Goal: Information Seeking & Learning: Compare options

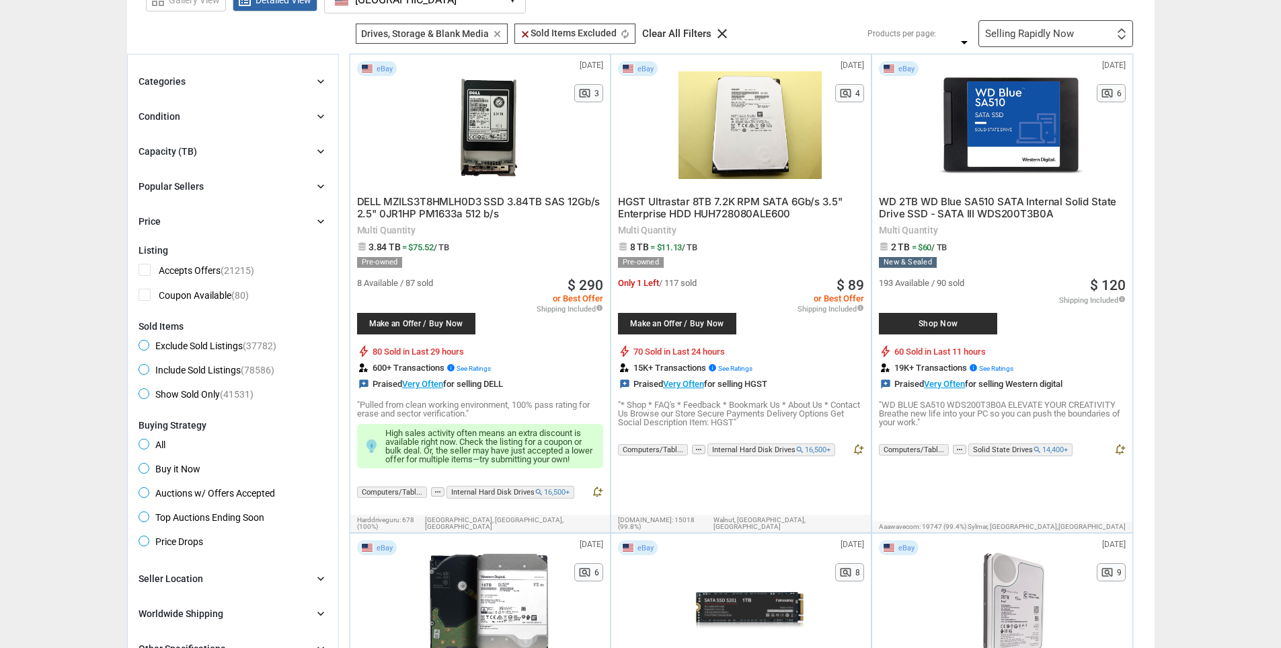
scroll to position [89, 0]
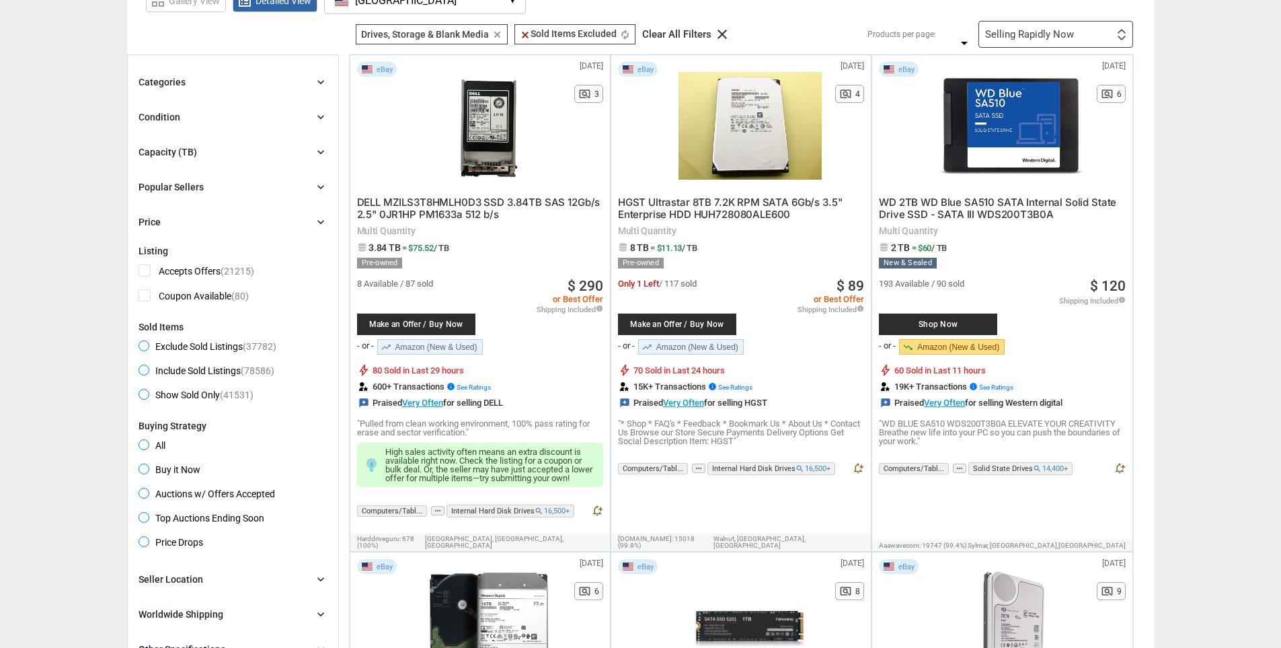
click at [201, 158] on div "Capacity (TB) chevron_right" at bounding box center [233, 152] width 189 height 16
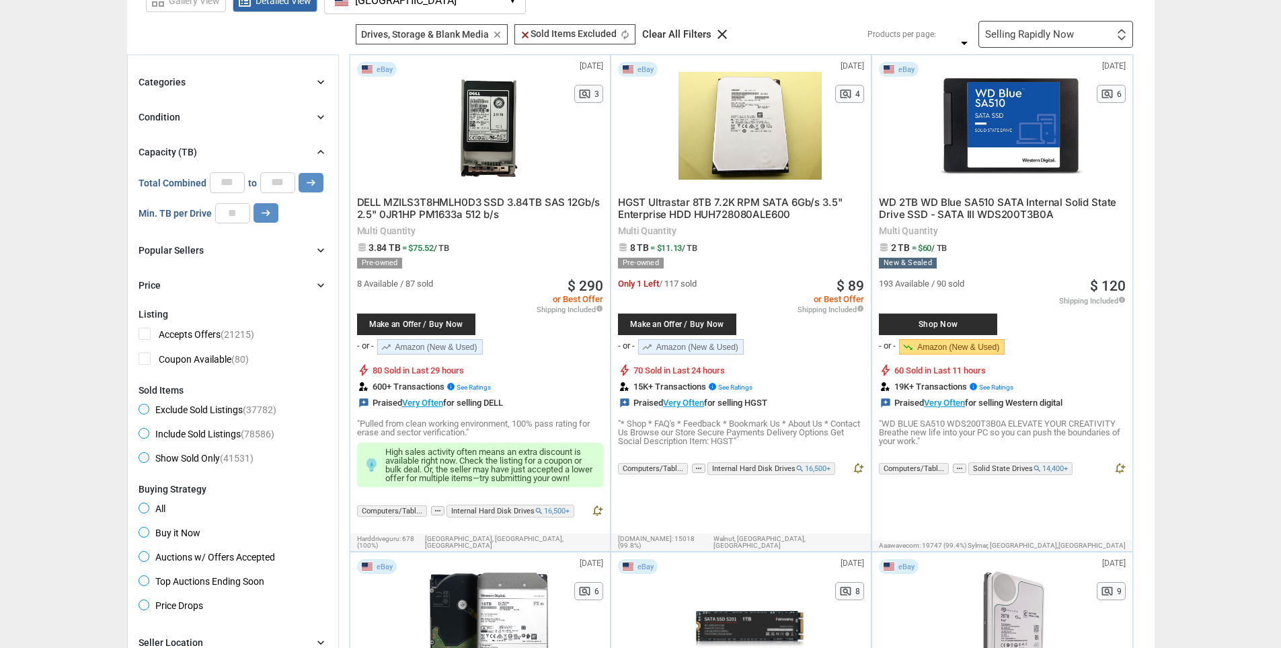
click at [203, 153] on div "Capacity (TB) chevron_right" at bounding box center [233, 152] width 189 height 16
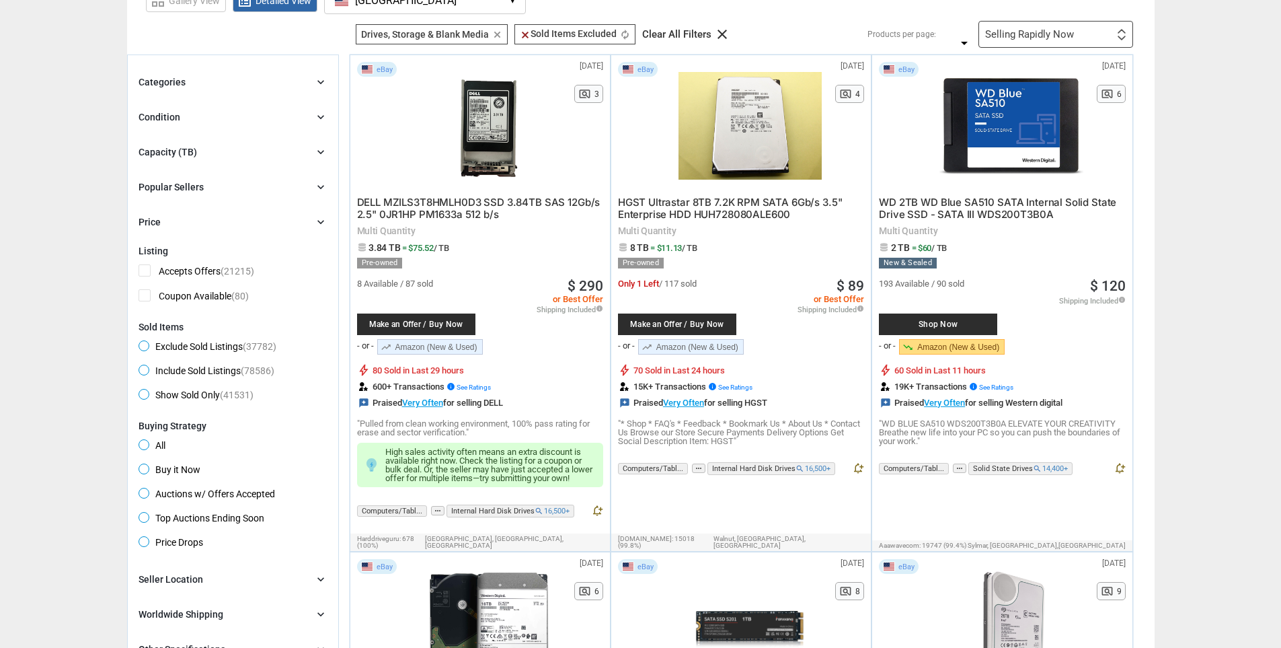
click at [215, 120] on div "Condition chevron_right" at bounding box center [233, 117] width 189 height 16
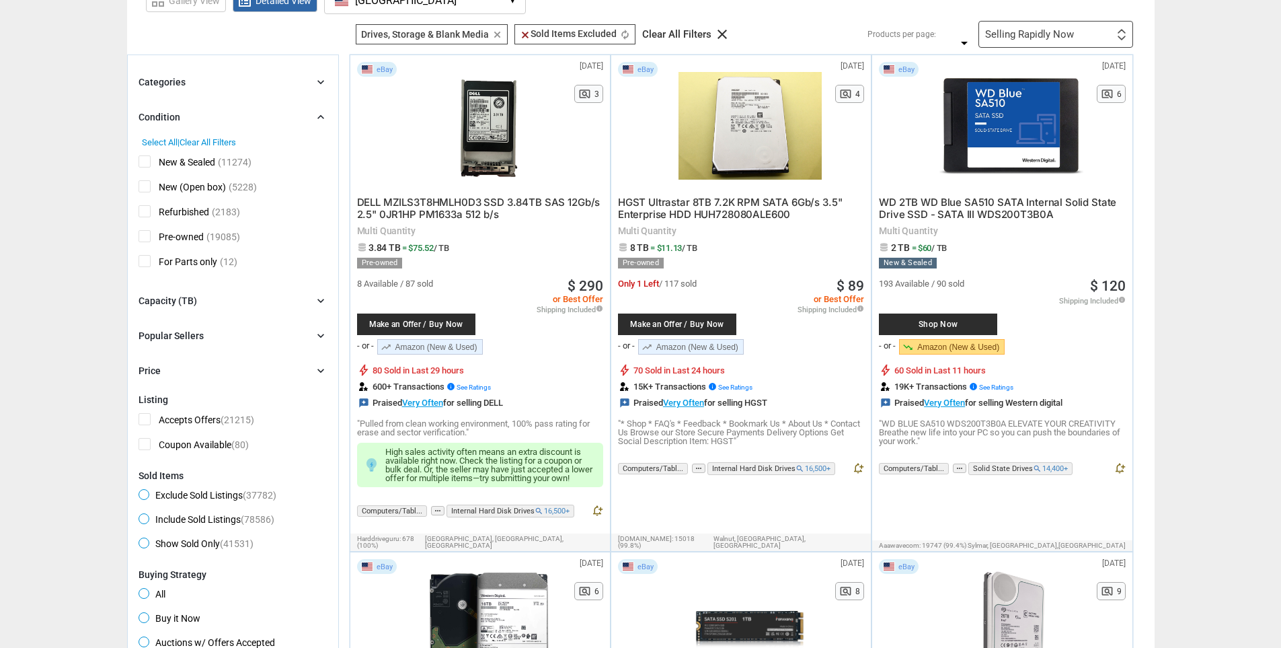
click at [215, 120] on div "Condition chevron_right" at bounding box center [233, 117] width 189 height 16
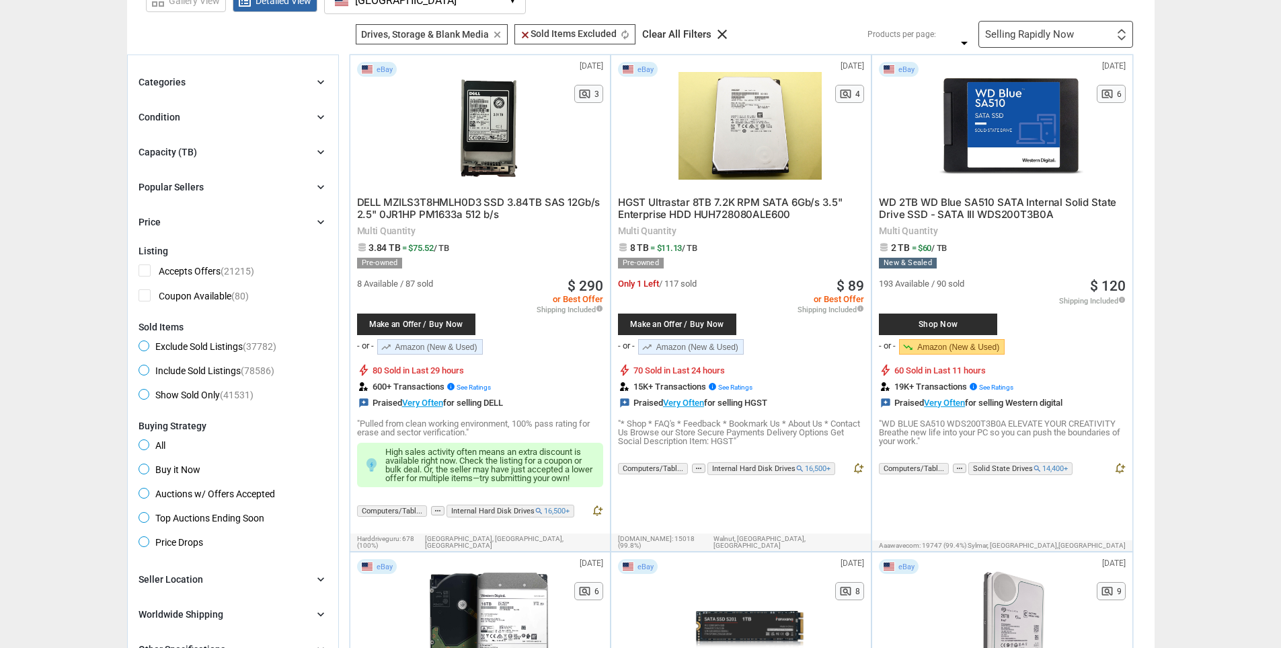
click at [231, 83] on div "Categories chevron_right" at bounding box center [233, 82] width 189 height 16
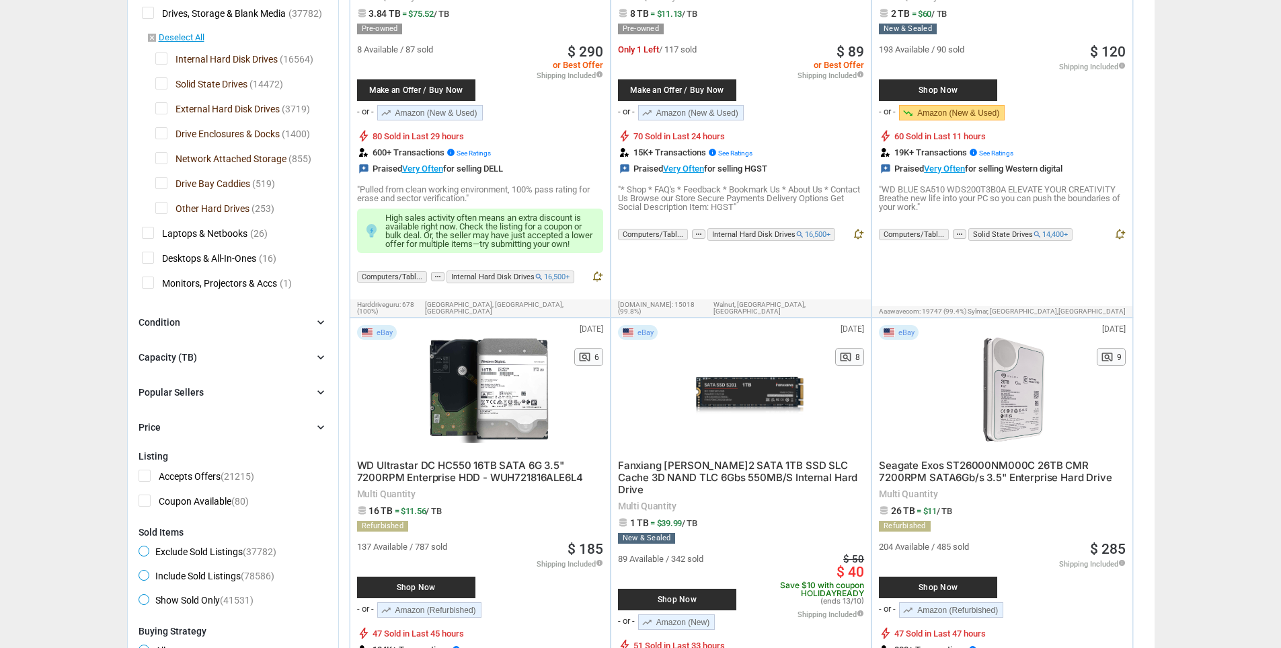
scroll to position [358, 0]
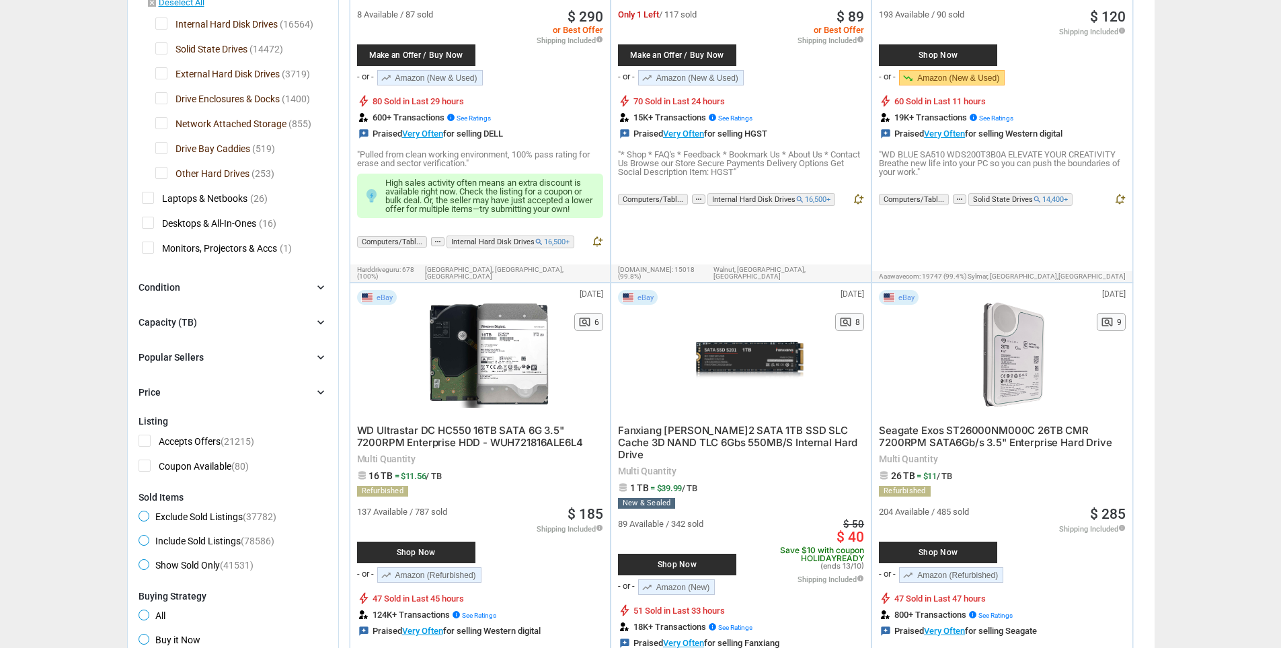
click at [273, 289] on div "Condition chevron_right" at bounding box center [233, 287] width 189 height 16
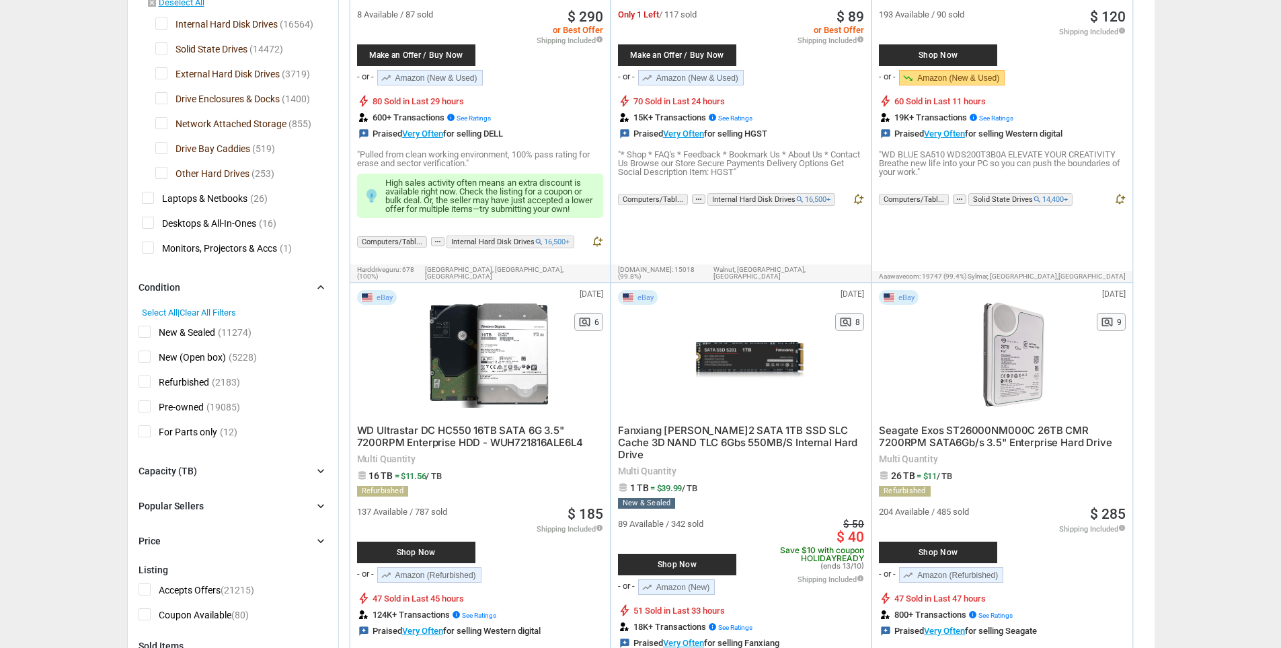
click at [272, 289] on div "Condition chevron_right" at bounding box center [233, 287] width 189 height 16
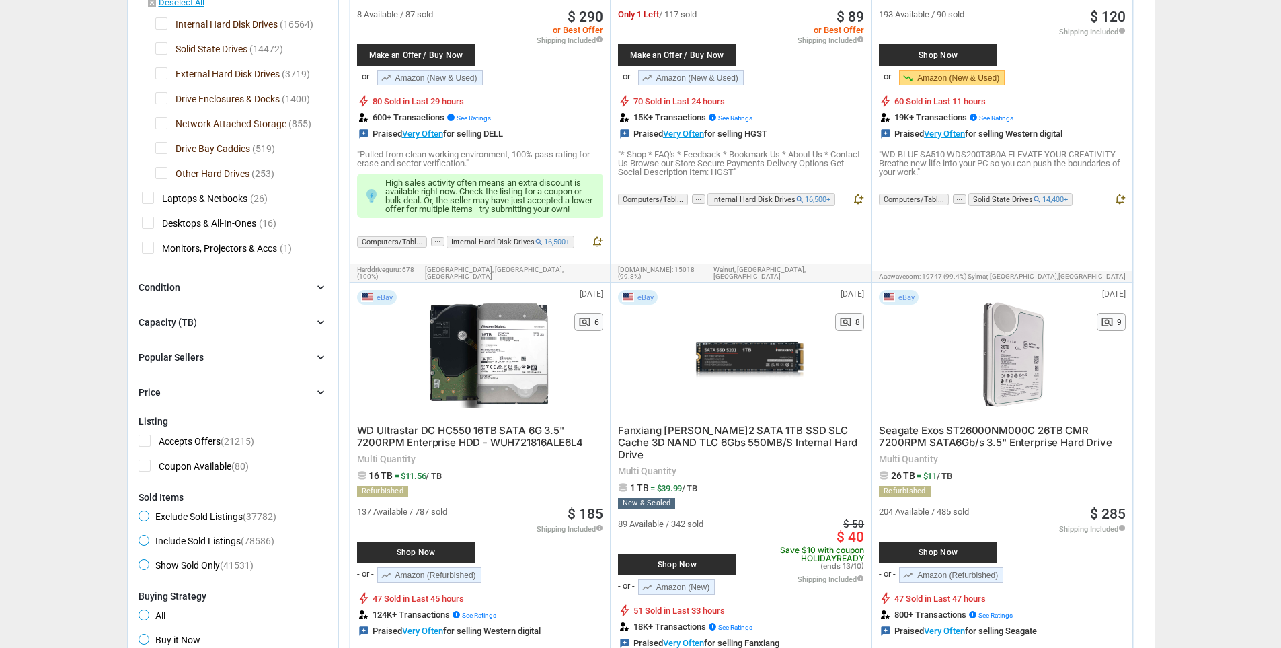
click at [262, 321] on div "Capacity (TB) chevron_right" at bounding box center [233, 322] width 189 height 16
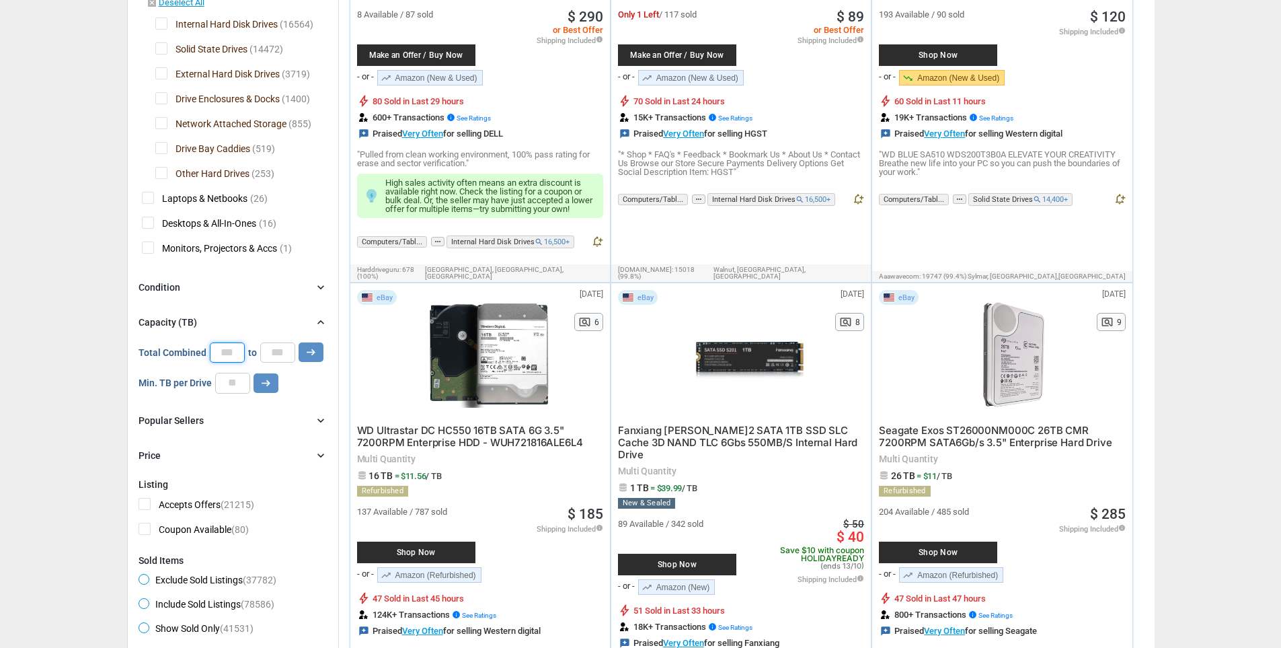
drag, startPoint x: 234, startPoint y: 354, endPoint x: 200, endPoint y: 359, distance: 34.1
click at [200, 359] on div "Total Combined * to * arrow_right_alt" at bounding box center [231, 352] width 185 height 20
type input "*"
drag, startPoint x: 267, startPoint y: 350, endPoint x: 332, endPoint y: 358, distance: 65.0
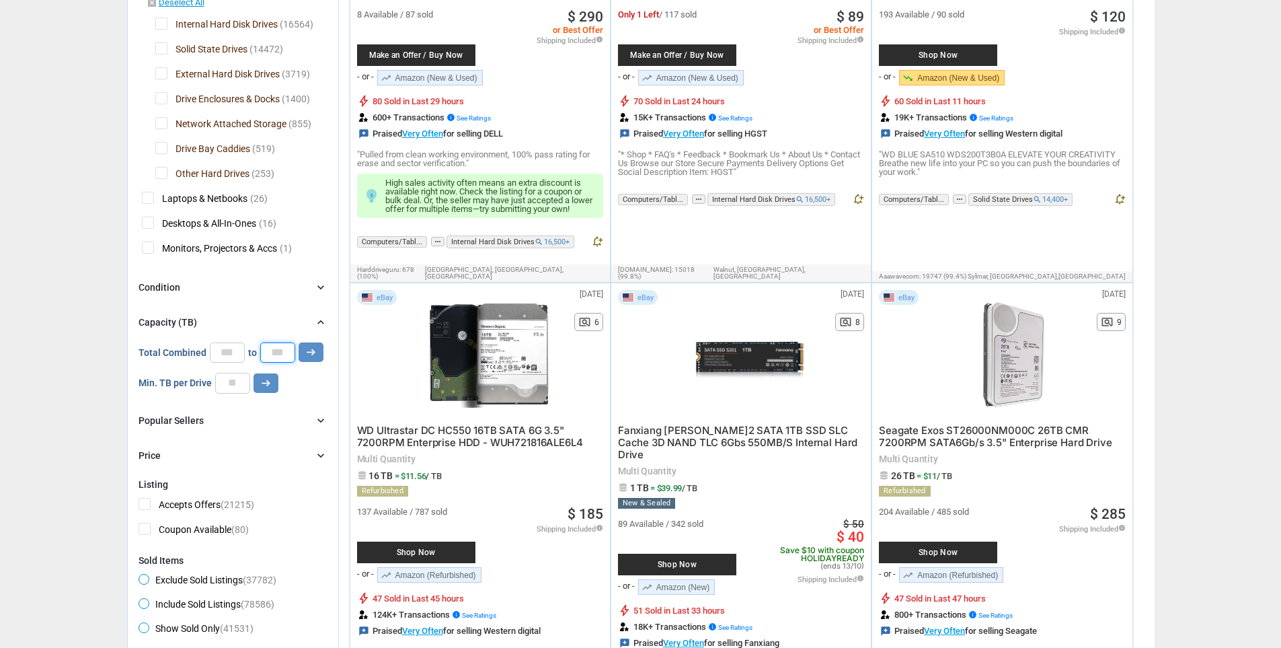
type input "*"
click at [299, 342] on button "arrow_right_alt" at bounding box center [311, 352] width 25 height 20
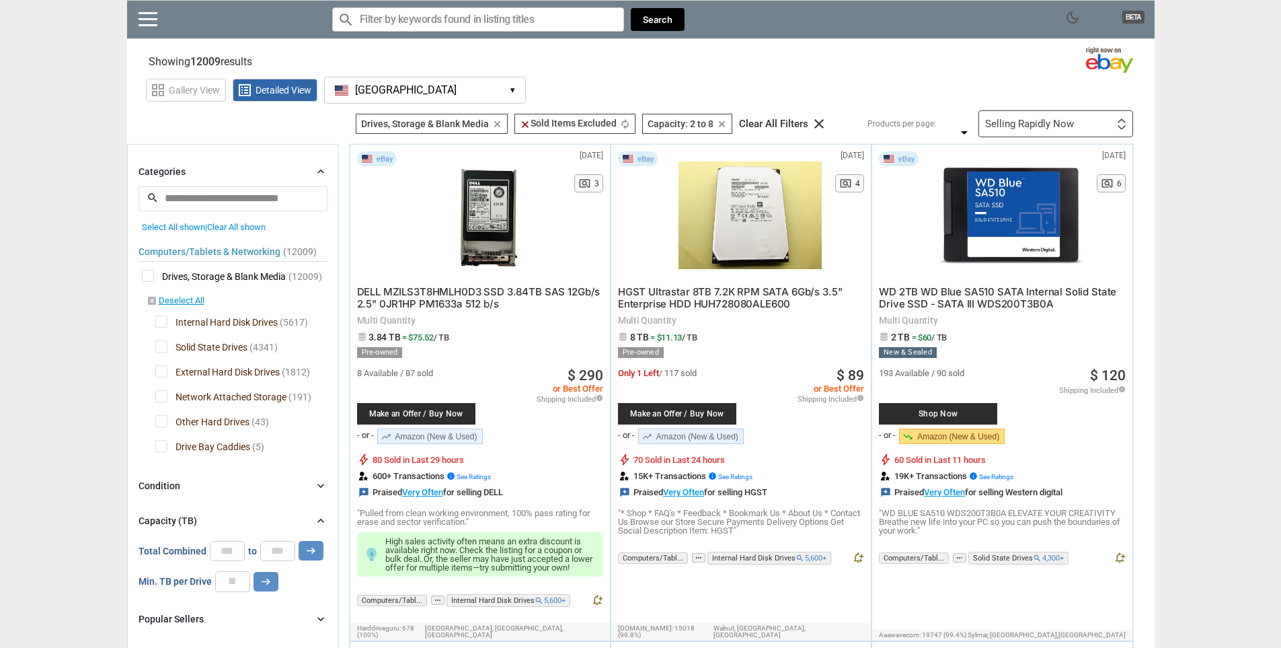
click at [1054, 122] on div "Selling Rapidly Now" at bounding box center [1029, 124] width 89 height 10
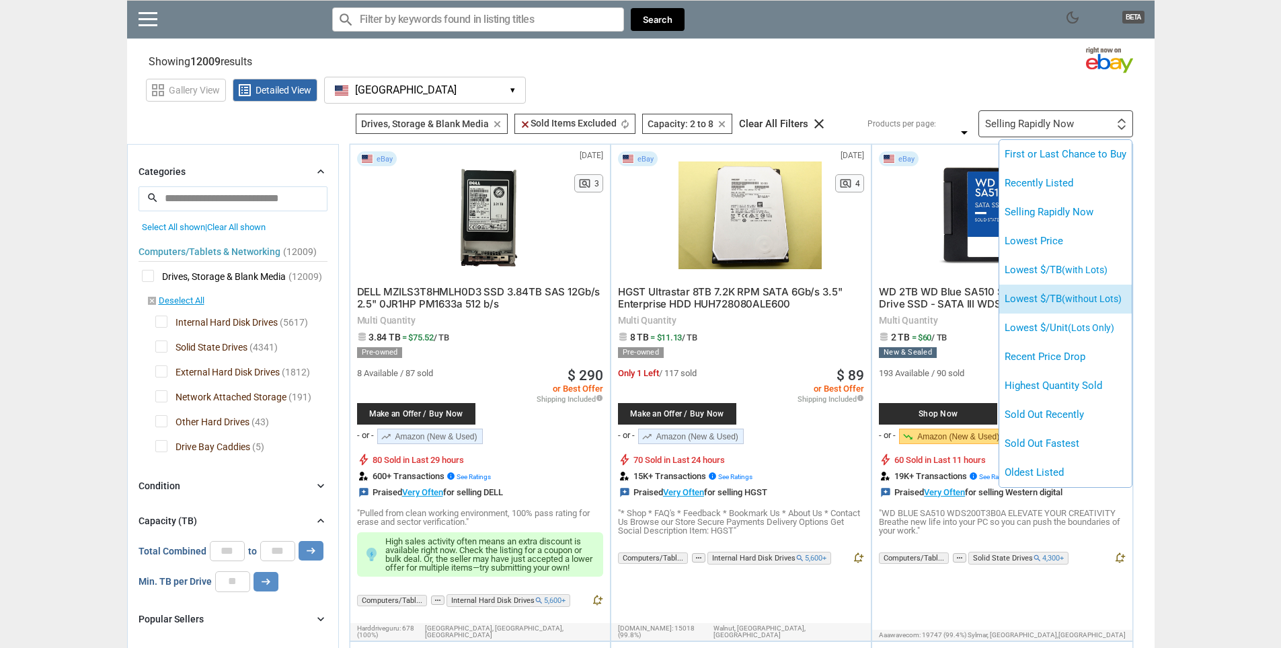
click at [1071, 302] on span "(without Lots)" at bounding box center [1092, 298] width 60 height 11
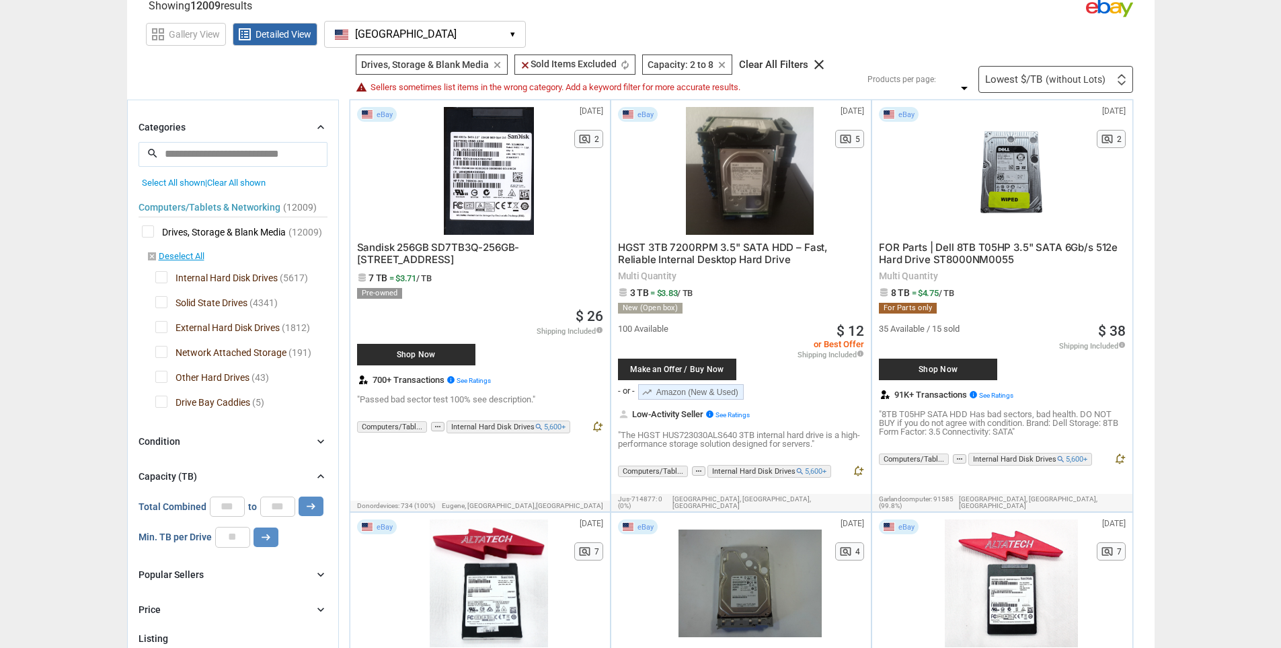
scroll to position [45, 0]
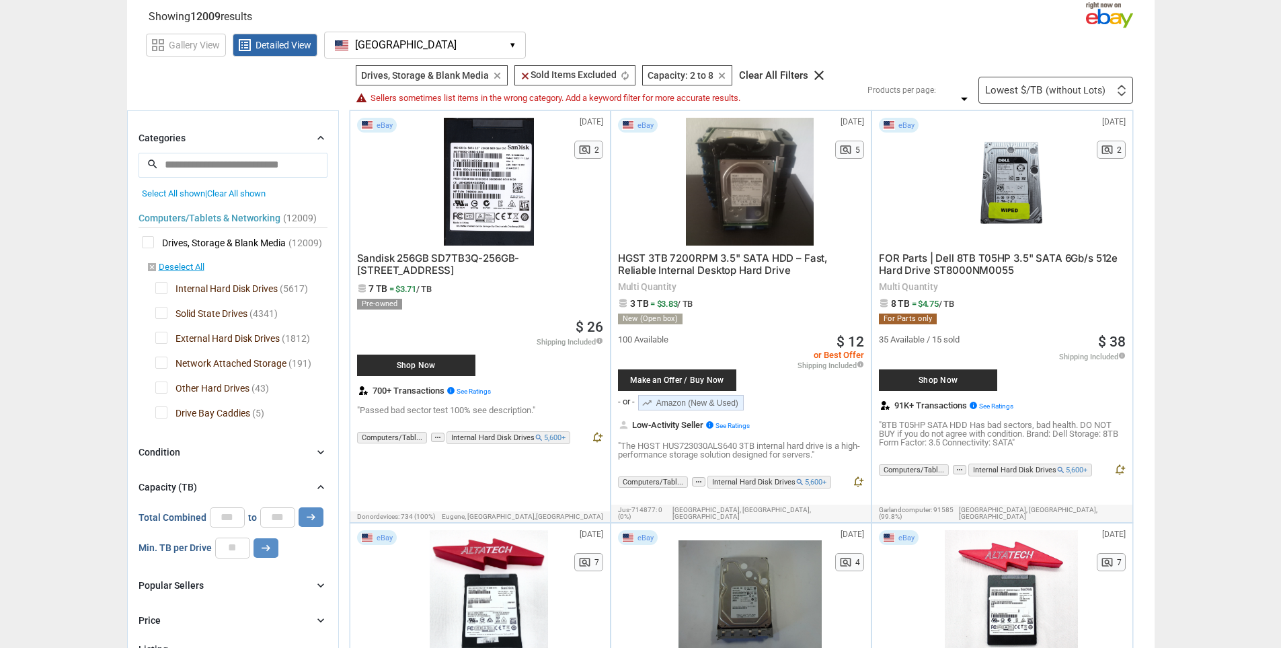
click at [274, 174] on input "search" at bounding box center [233, 165] width 189 height 24
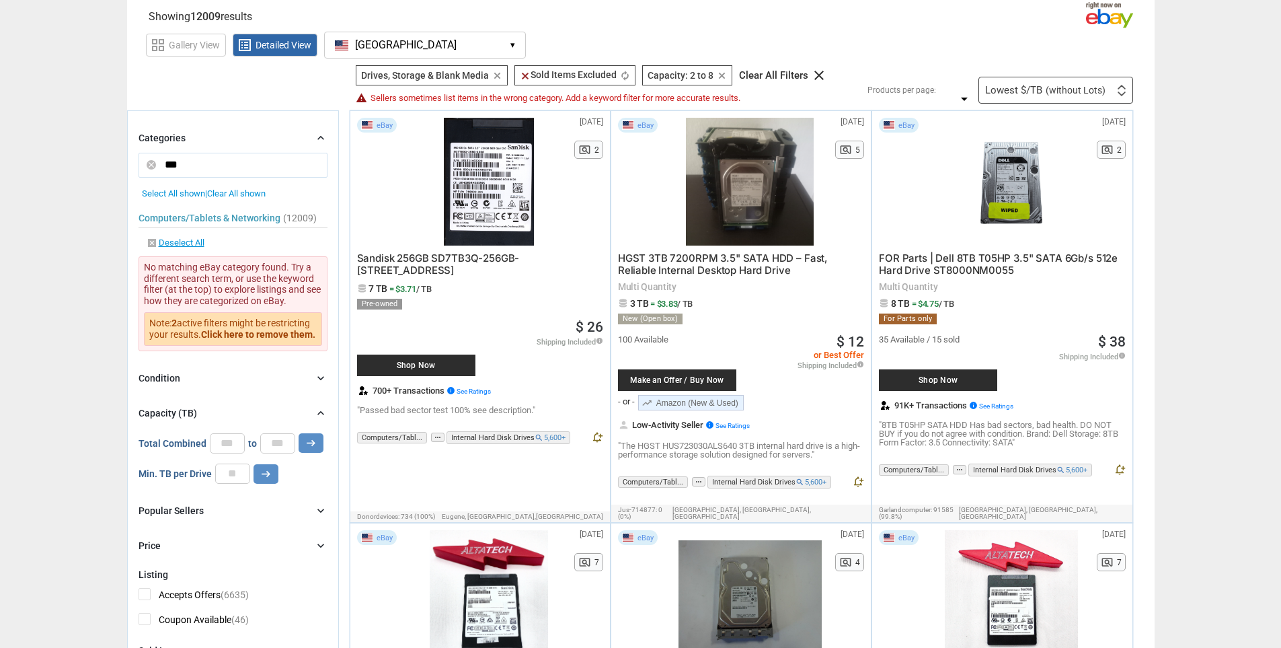
type input "***"
click at [299, 433] on button "arrow_right_alt" at bounding box center [311, 443] width 25 height 20
drag, startPoint x: 288, startPoint y: 161, endPoint x: 107, endPoint y: 152, distance: 181.2
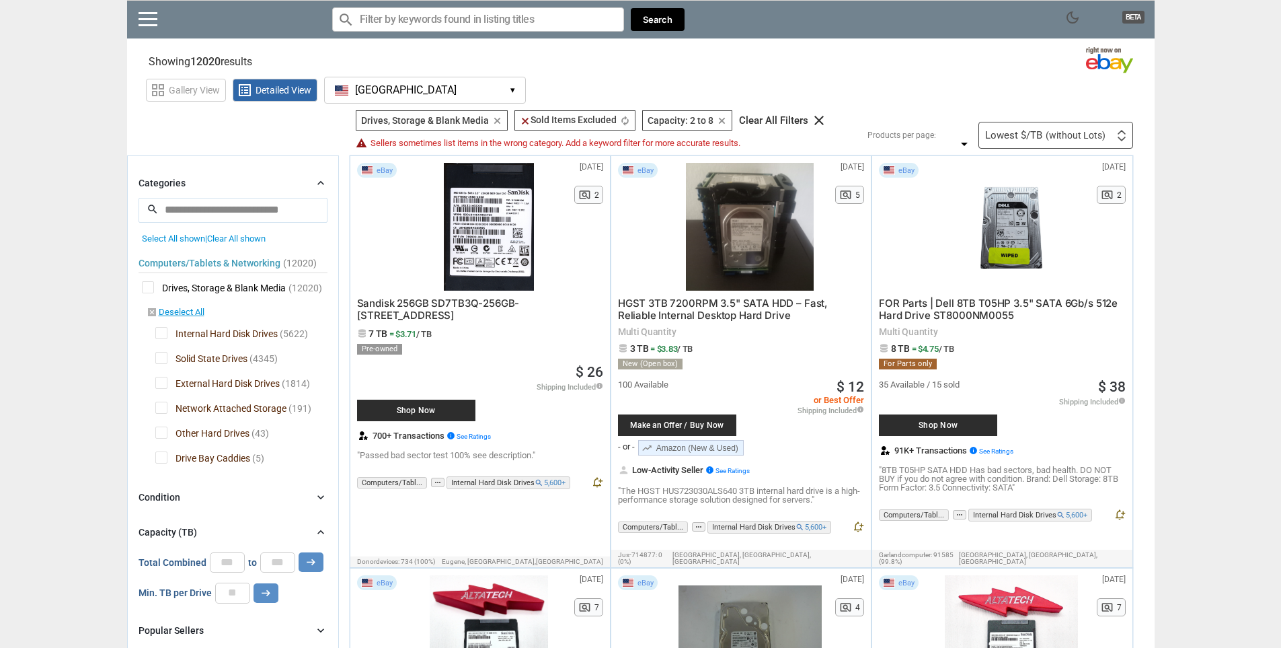
click at [1030, 134] on div "Lowest $/TB (without Lots)" at bounding box center [1045, 135] width 120 height 10
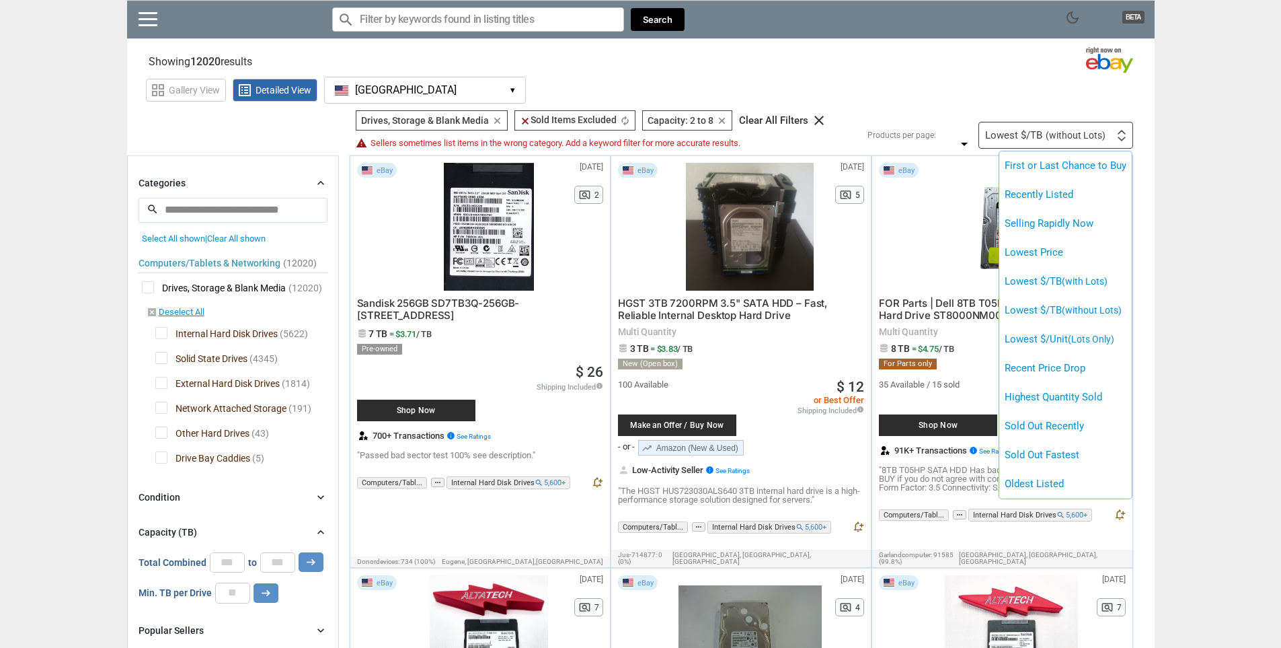
click at [1030, 134] on div at bounding box center [640, 324] width 1281 height 648
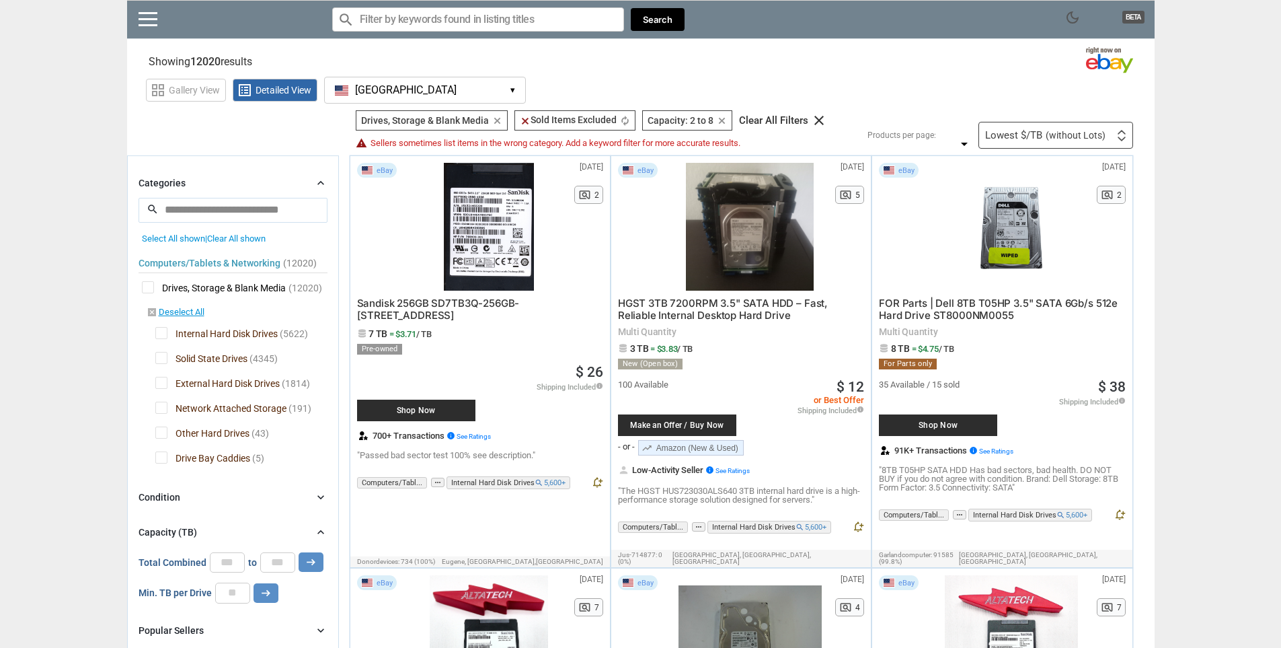
scroll to position [358, 0]
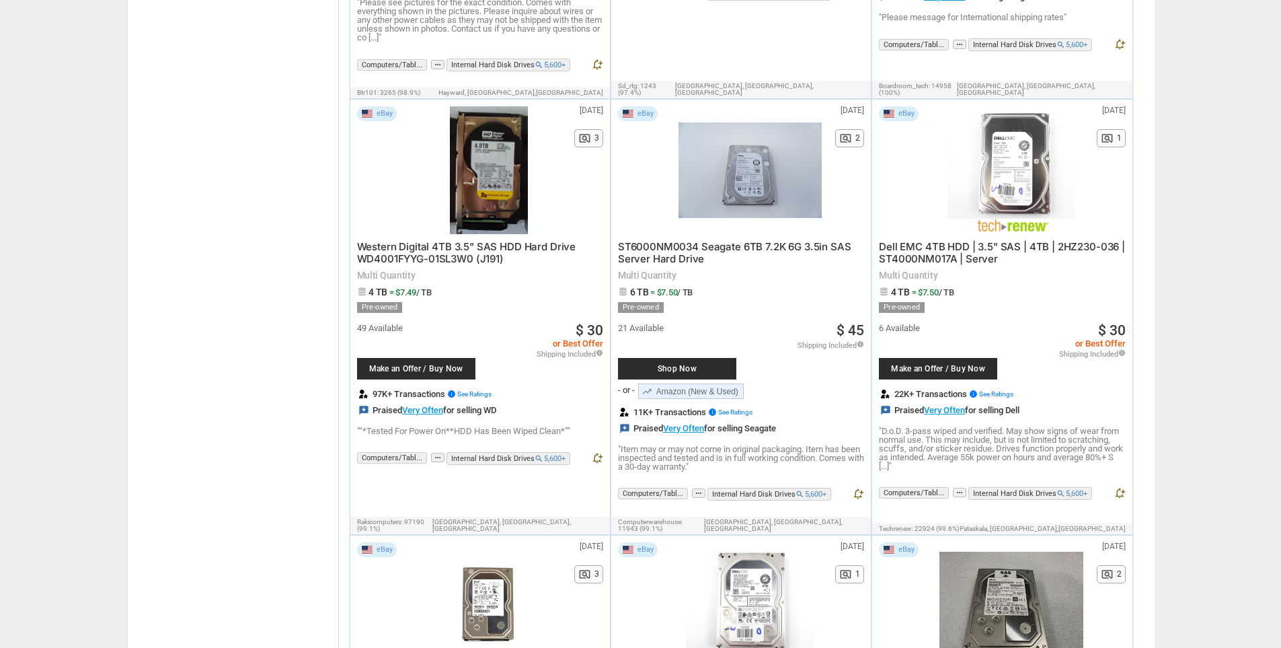
scroll to position [5363, 0]
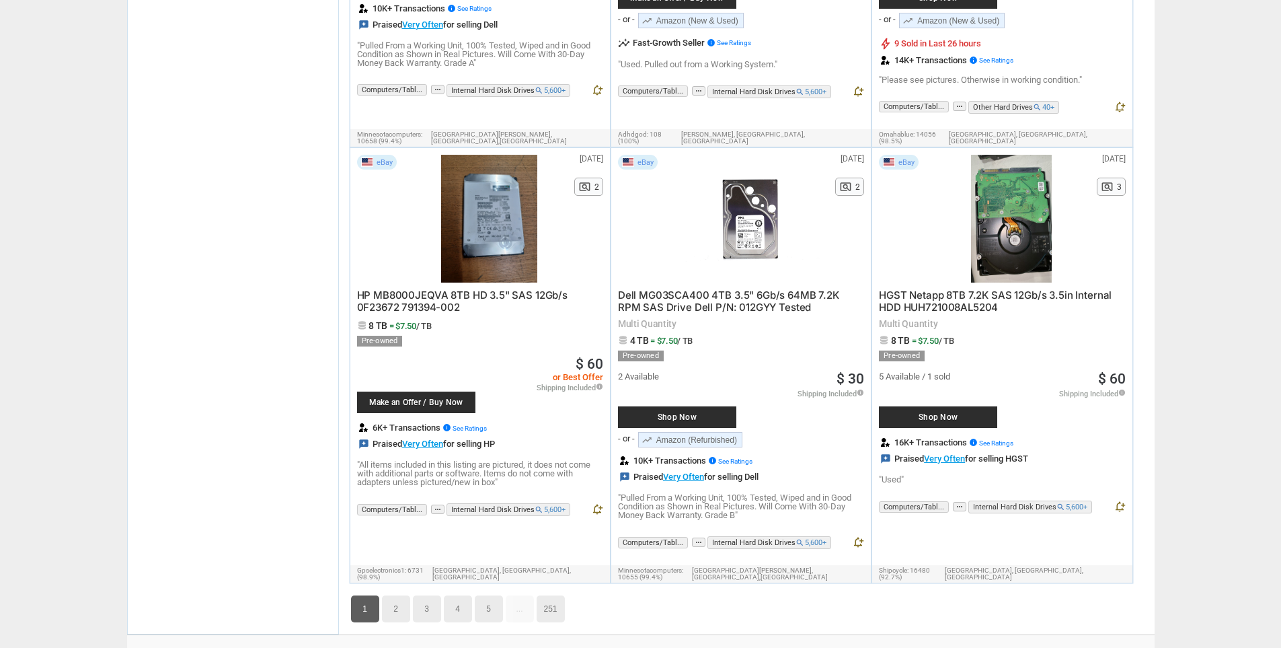
scroll to position [6752, 0]
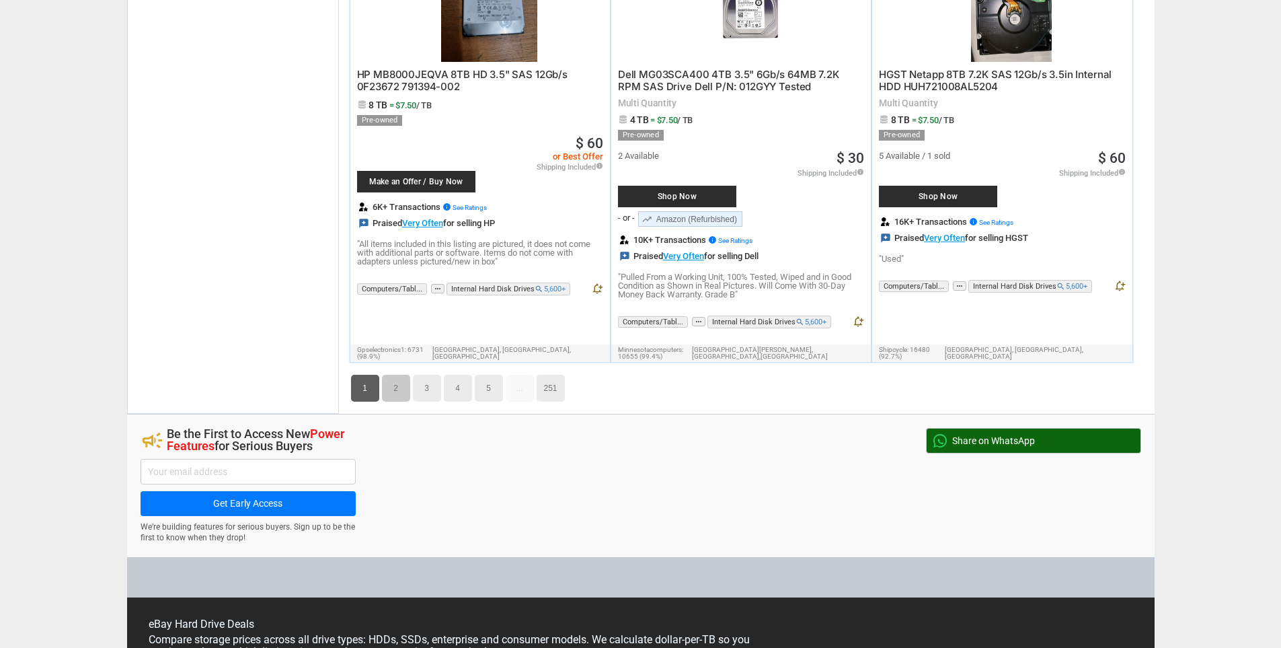
click at [404, 375] on link "2" at bounding box center [396, 388] width 28 height 27
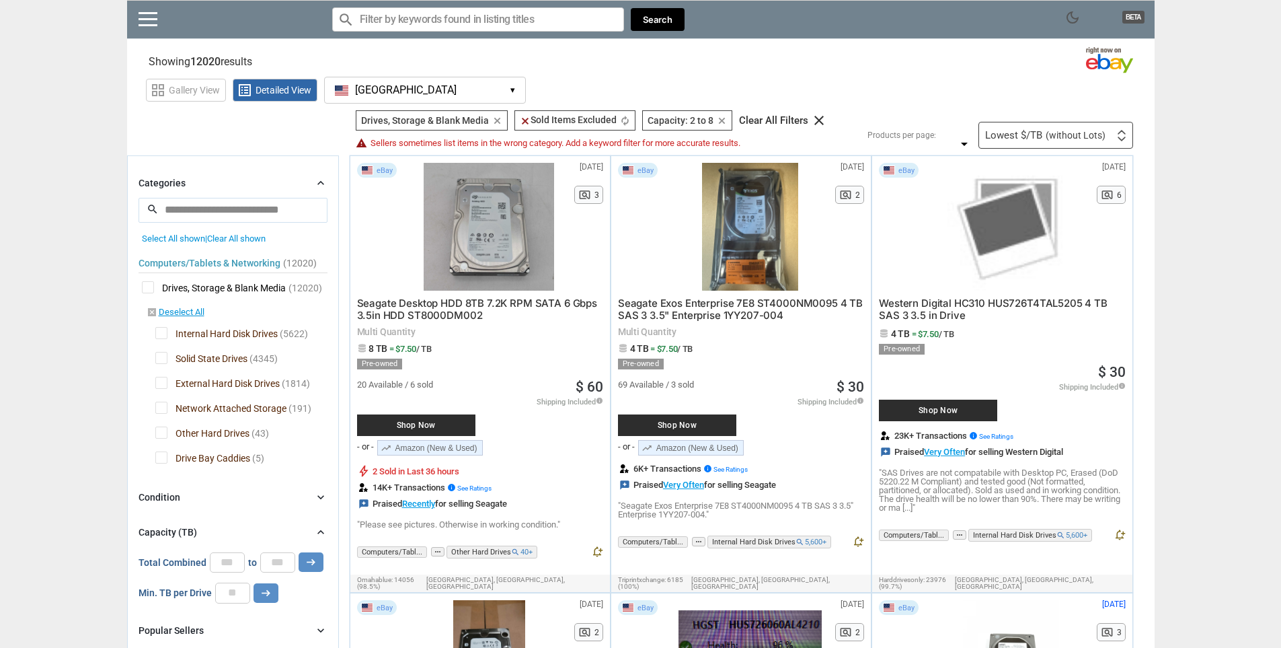
click at [722, 118] on icon "clear" at bounding box center [722, 121] width 10 height 10
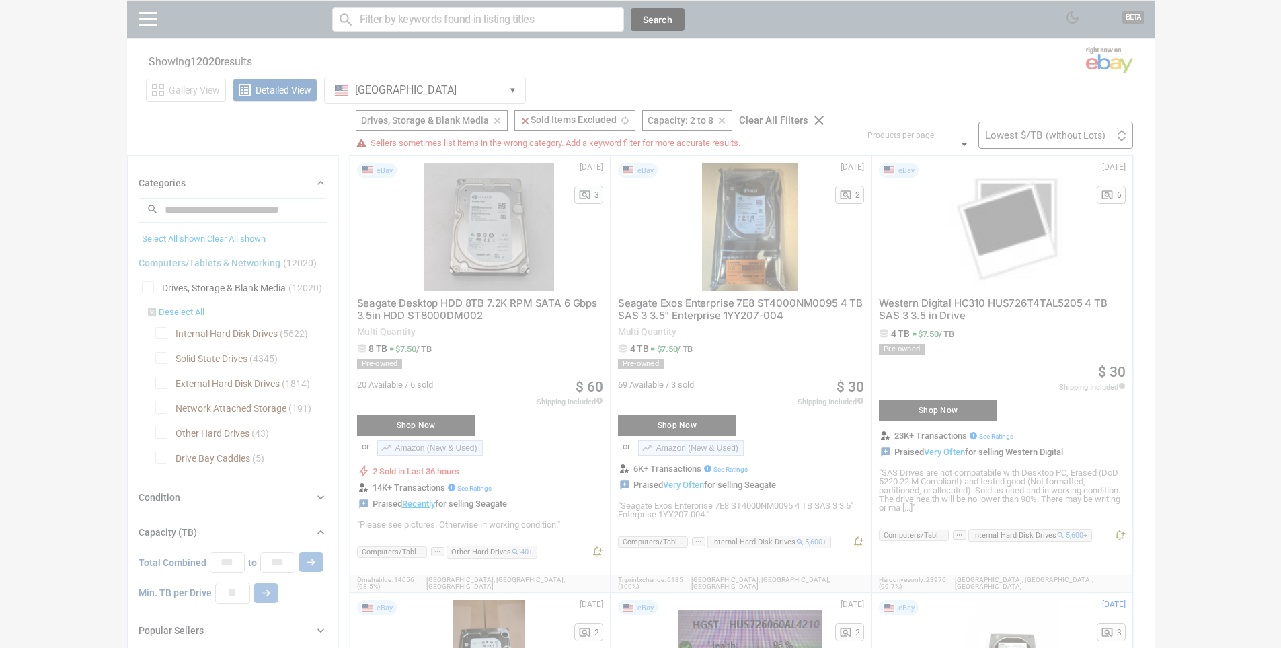
click at [964, 140] on div at bounding box center [640, 324] width 1281 height 648
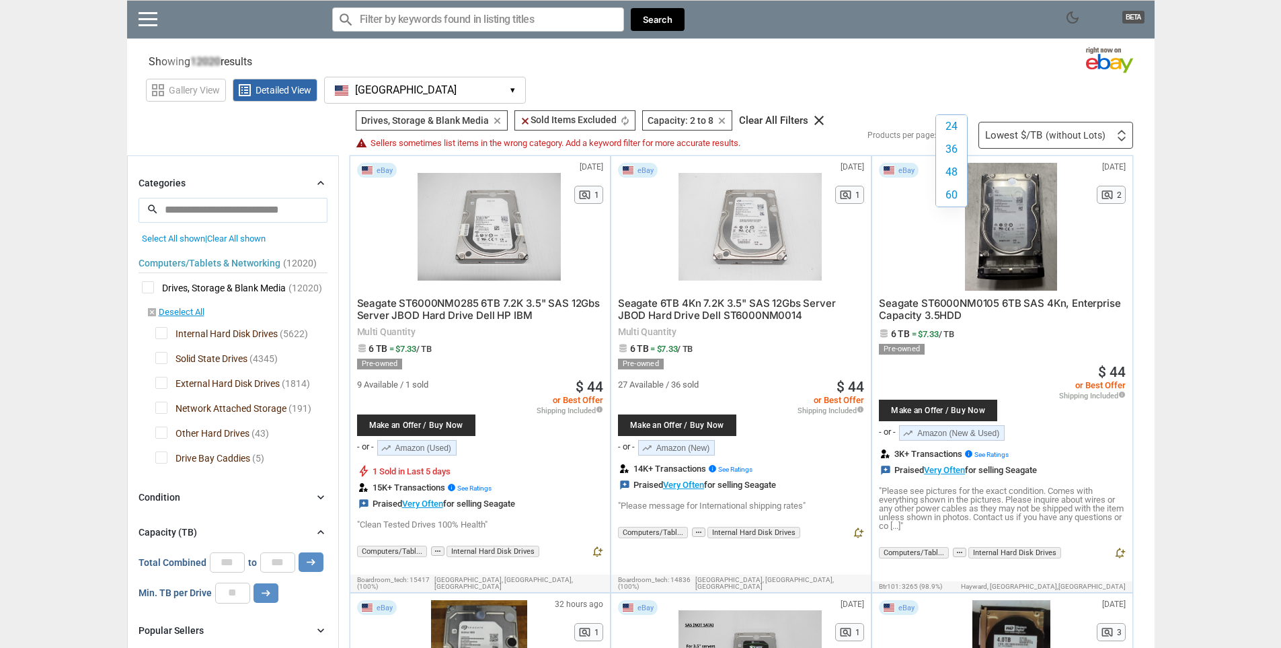
click at [964, 135] on div "24 36 48 60 24 36 48 60" at bounding box center [956, 135] width 32 height 0
click at [954, 198] on label "60" at bounding box center [951, 195] width 31 height 23
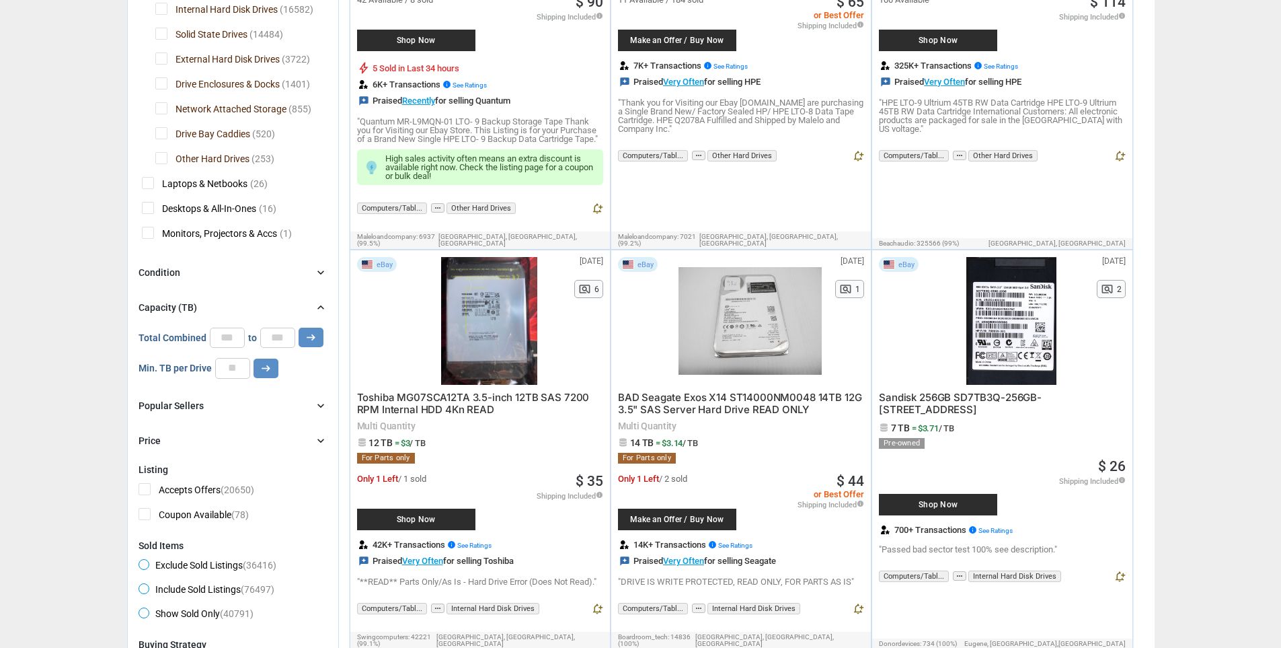
scroll to position [538, 0]
